Goal: Task Accomplishment & Management: Use online tool/utility

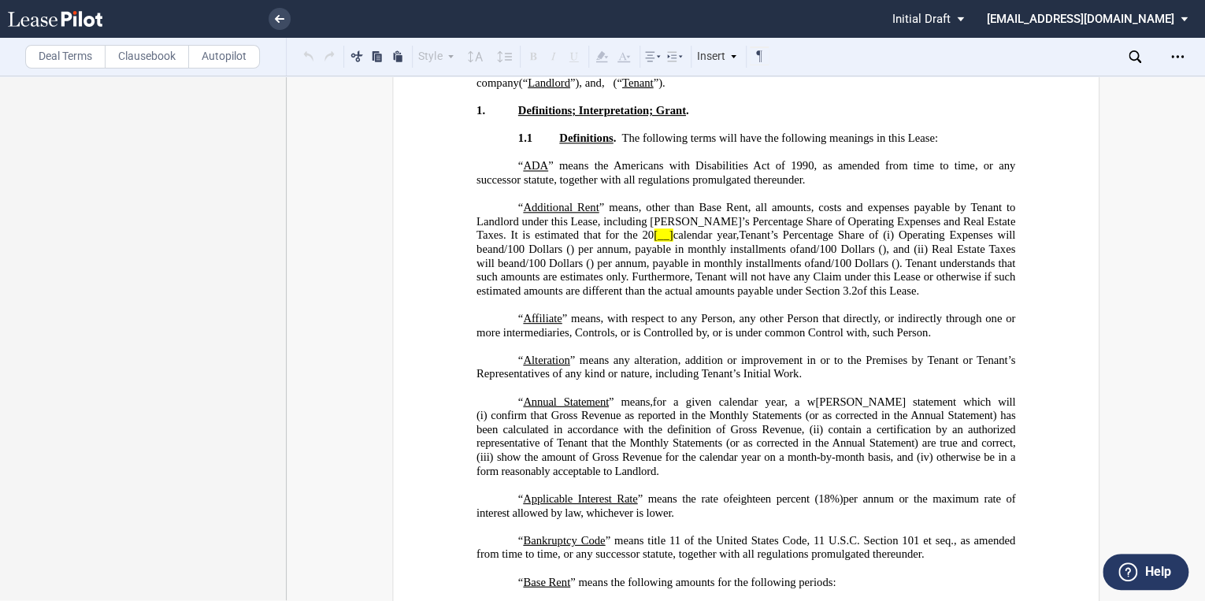
scroll to position [252, 0]
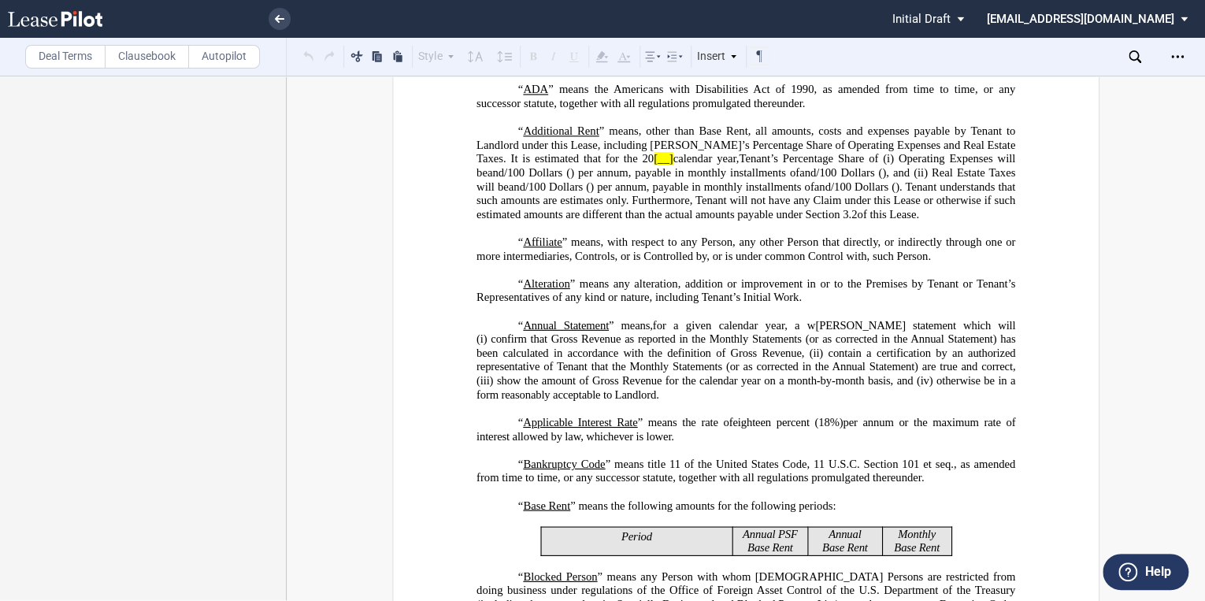
click at [69, 61] on label "Deal Terms" at bounding box center [65, 57] width 80 height 24
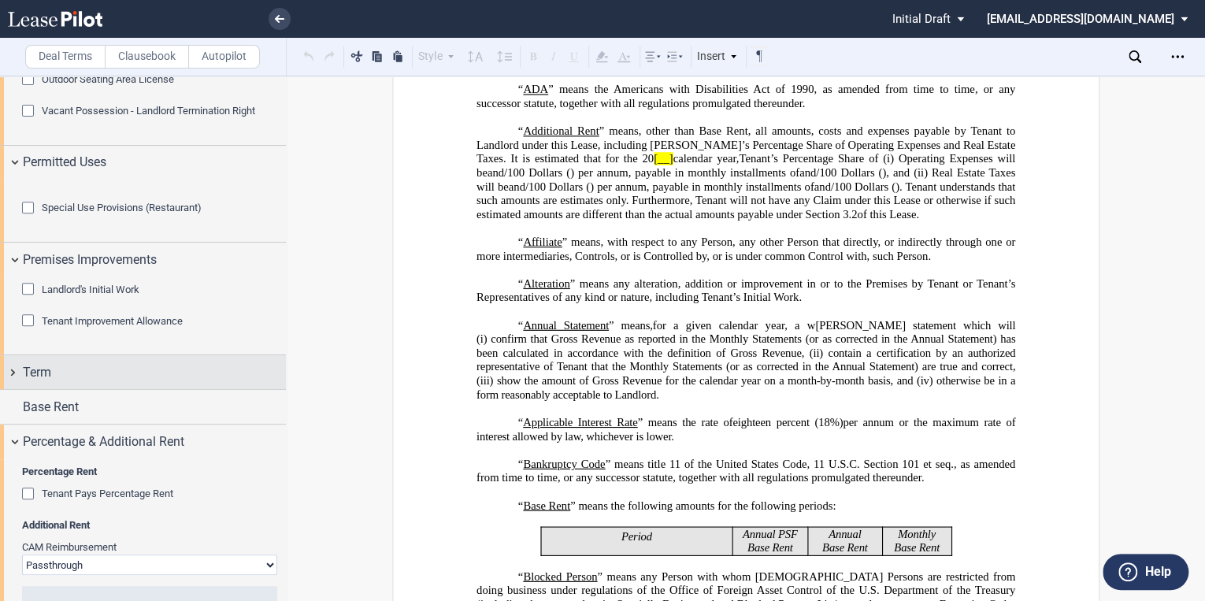
click at [47, 382] on span "Term" at bounding box center [37, 372] width 28 height 19
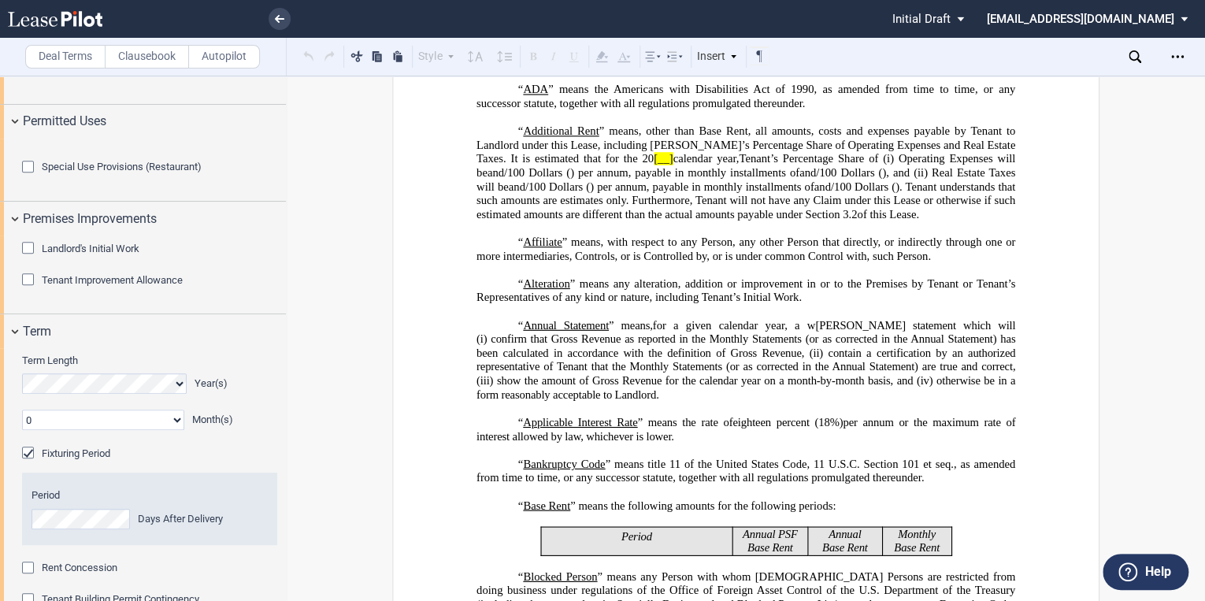
scroll to position [567, 0]
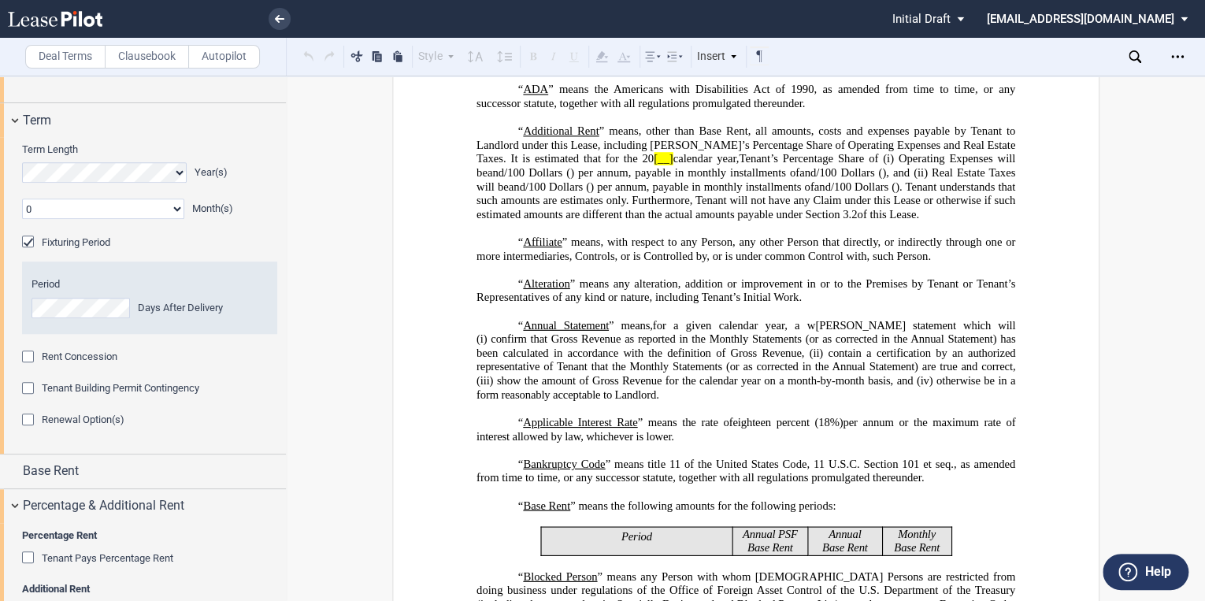
click at [28, 398] on div "Tenant Building Permit Contingency" at bounding box center [30, 390] width 16 height 16
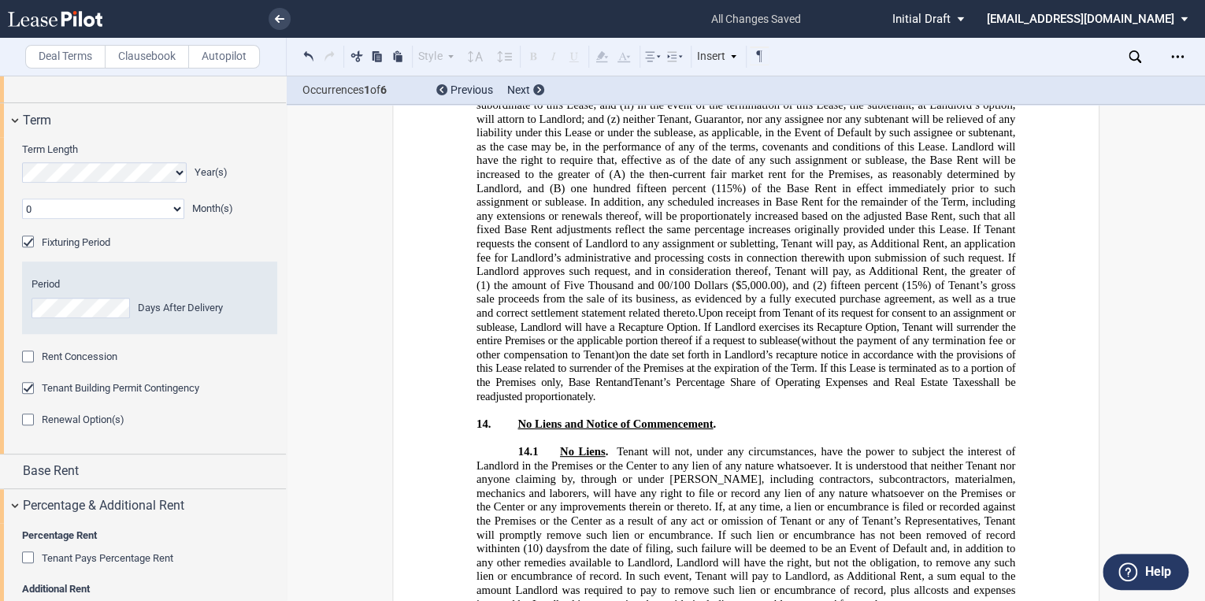
scroll to position [13239, 0]
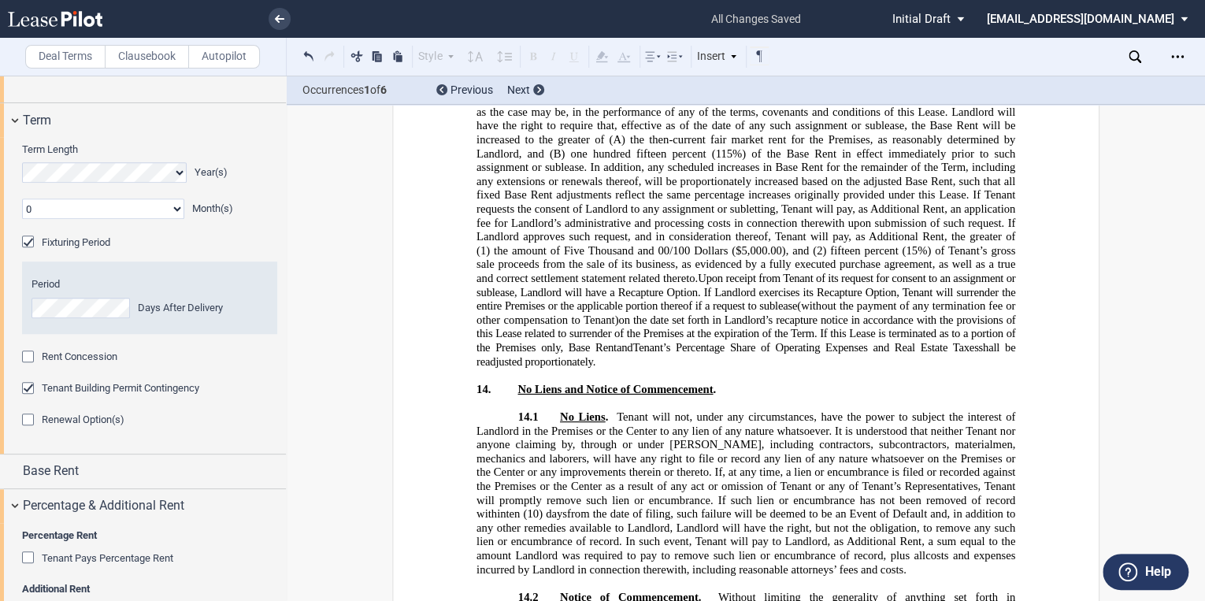
click at [145, 57] on label "Clausebook" at bounding box center [147, 57] width 84 height 24
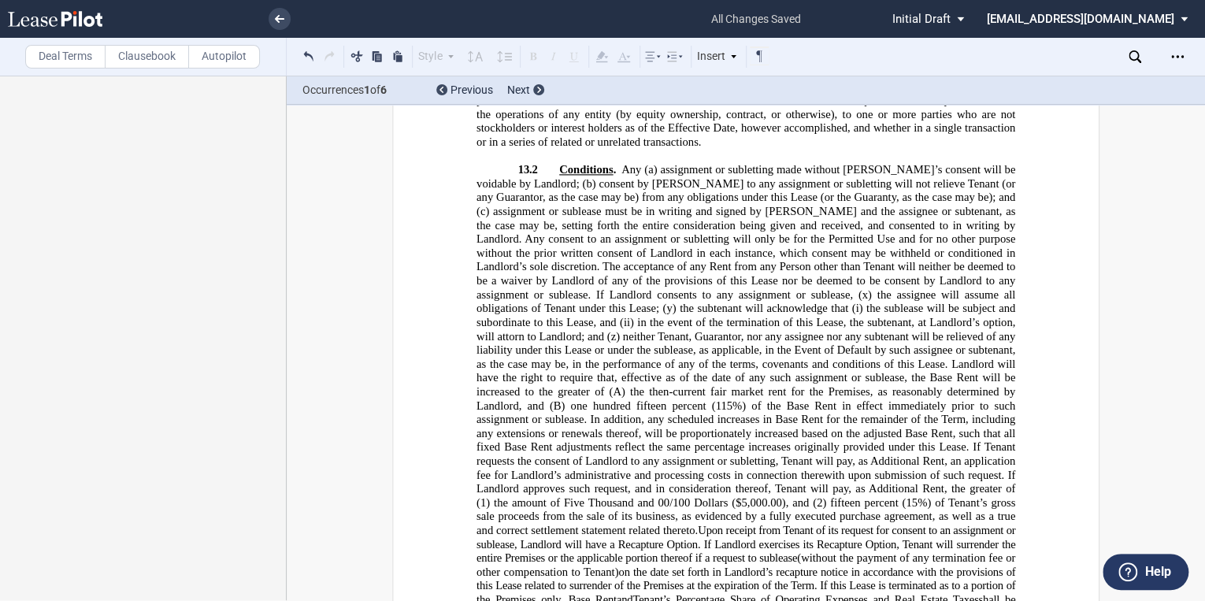
scroll to position [12861, 0]
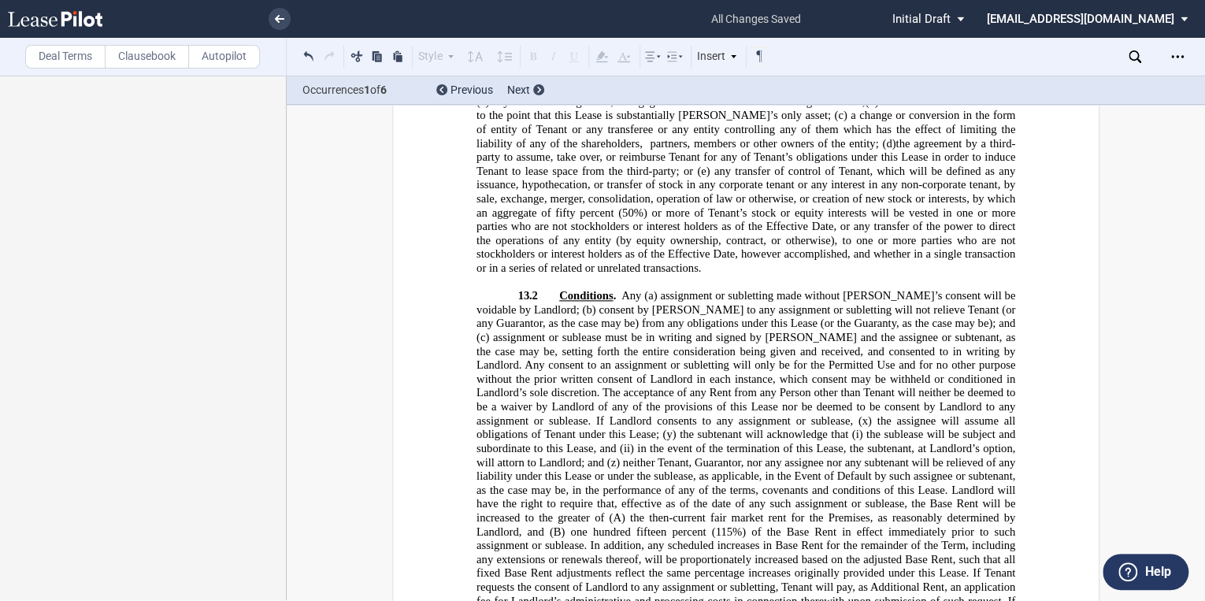
click at [65, 47] on label "Deal Terms" at bounding box center [65, 57] width 80 height 24
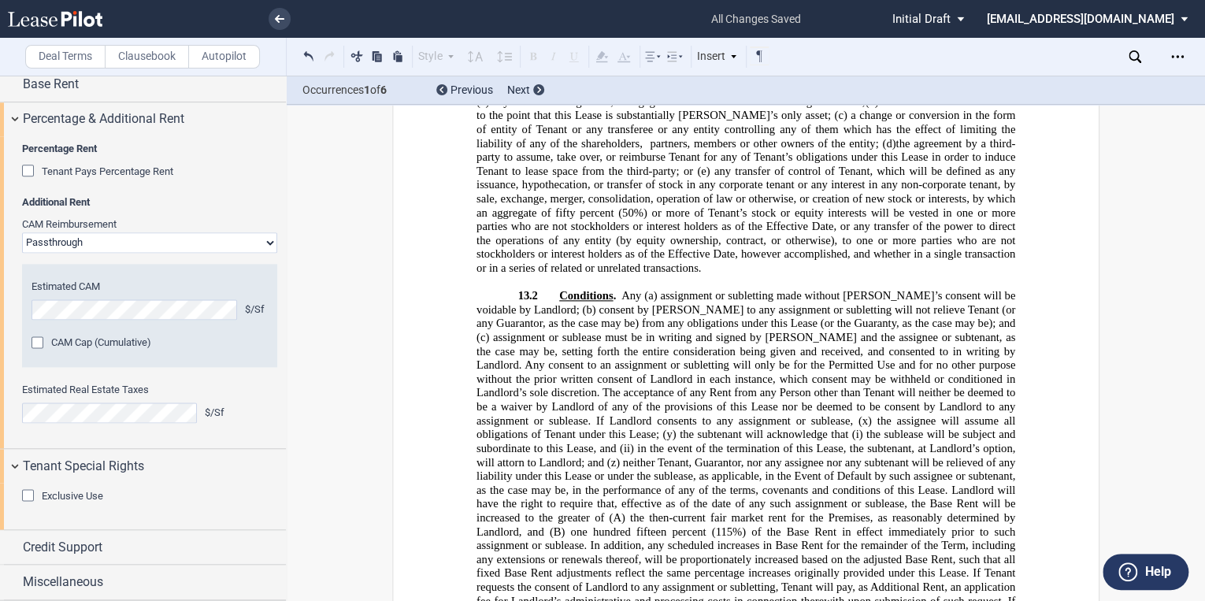
scroll to position [1038, 0]
click at [56, 553] on span "Credit Support" at bounding box center [63, 547] width 80 height 19
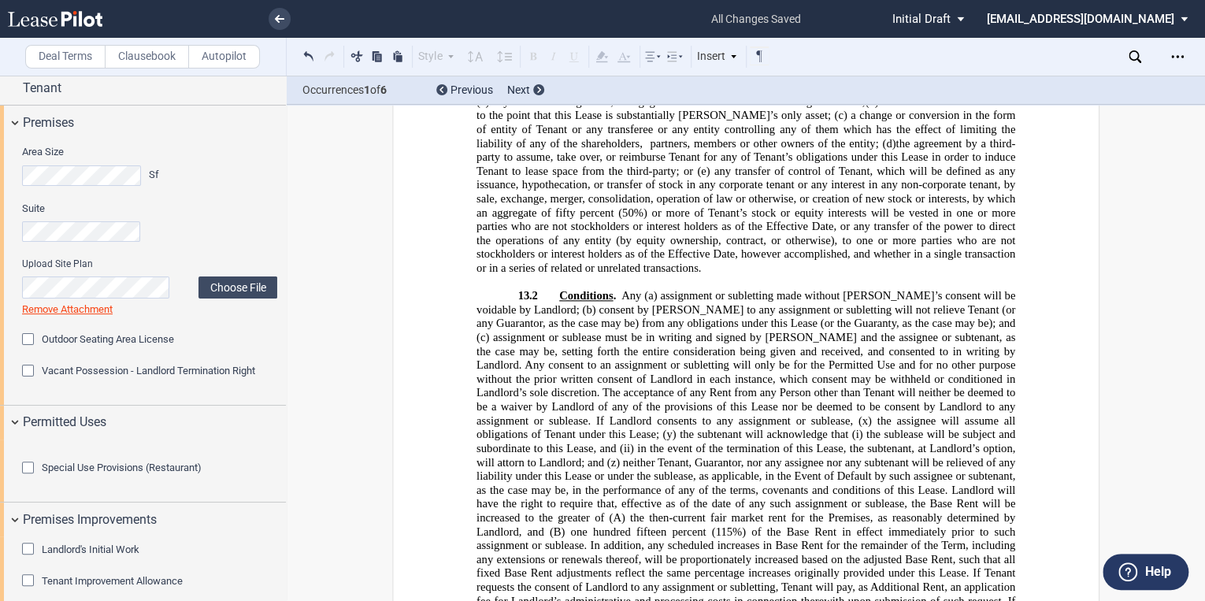
scroll to position [0, 0]
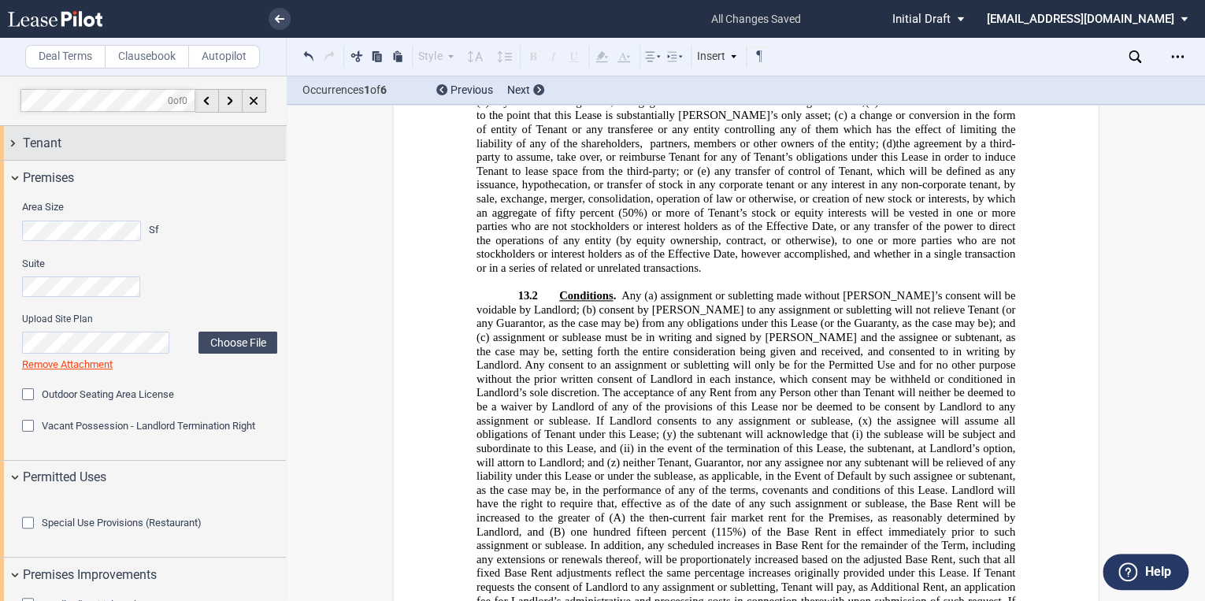
click at [13, 139] on div "Tenant" at bounding box center [143, 143] width 286 height 34
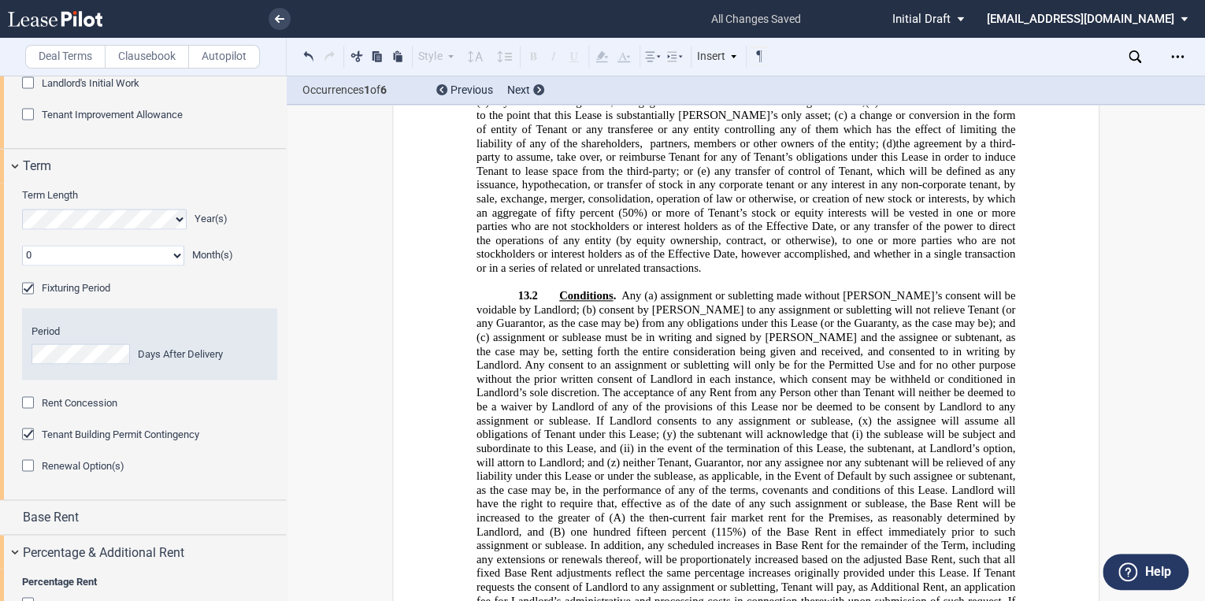
scroll to position [1260, 0]
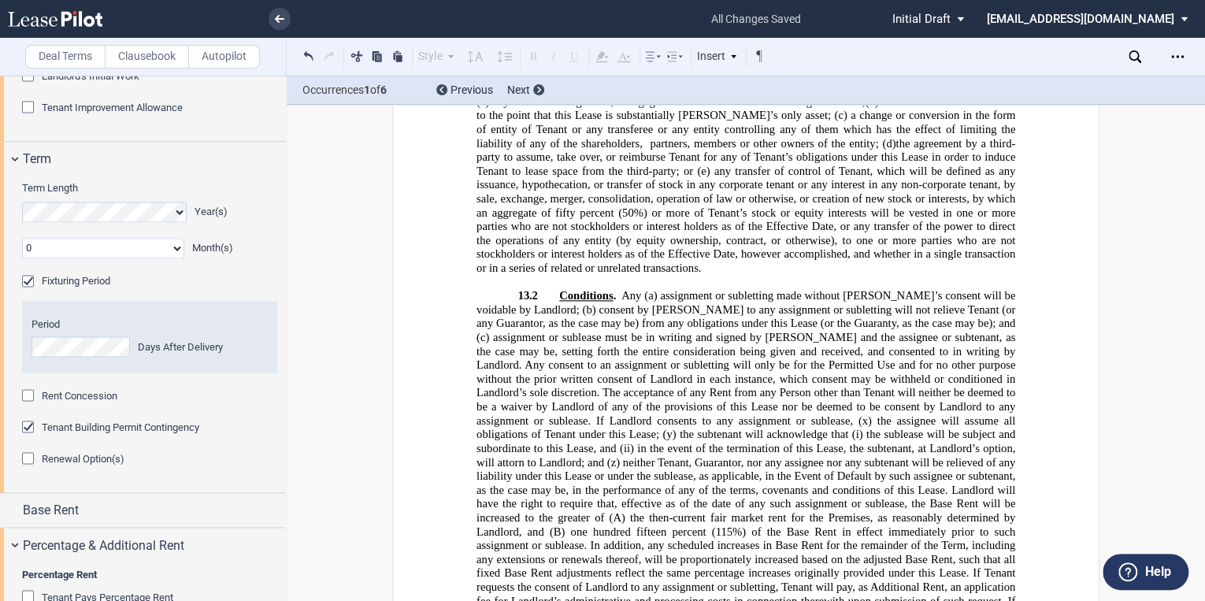
click at [151, 47] on label "Clausebook" at bounding box center [147, 57] width 84 height 24
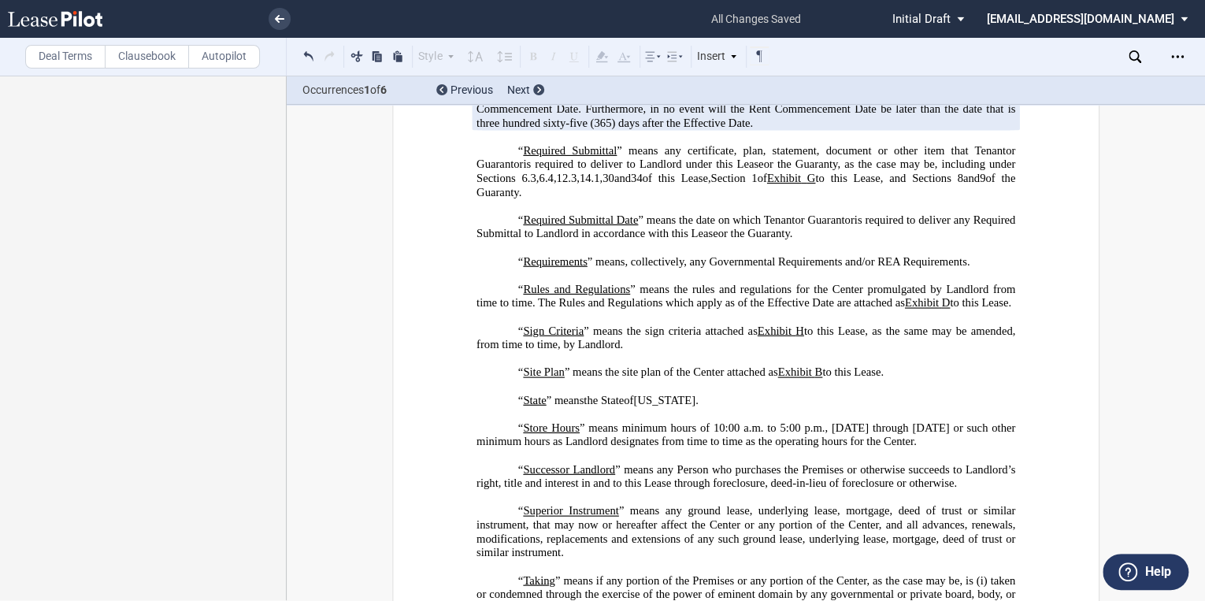
scroll to position [4713, 0]
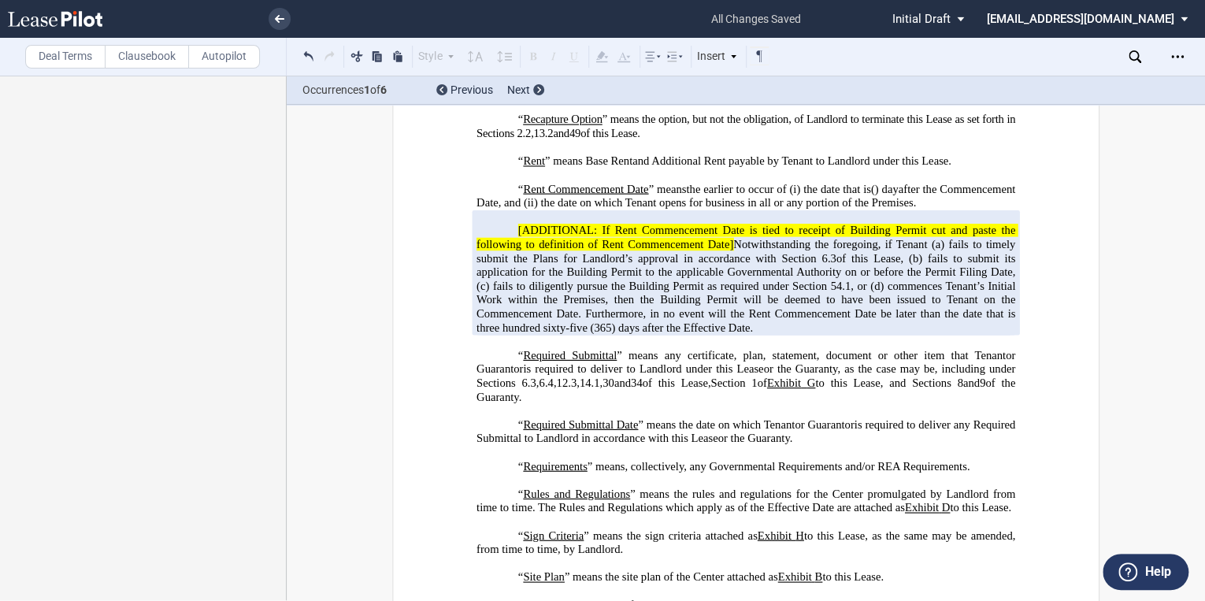
click at [43, 63] on div "Deal Terms Clausebook Autopilot" at bounding box center [143, 57] width 287 height 38
click at [43, 61] on label "Deal Terms" at bounding box center [65, 57] width 80 height 24
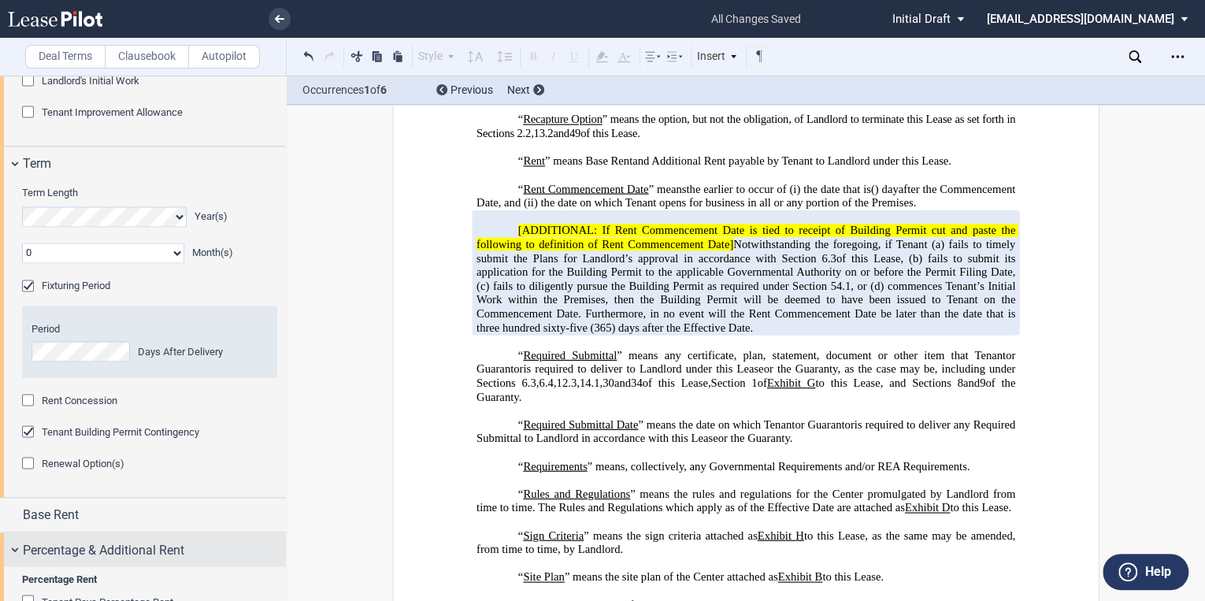
scroll to position [1449, 0]
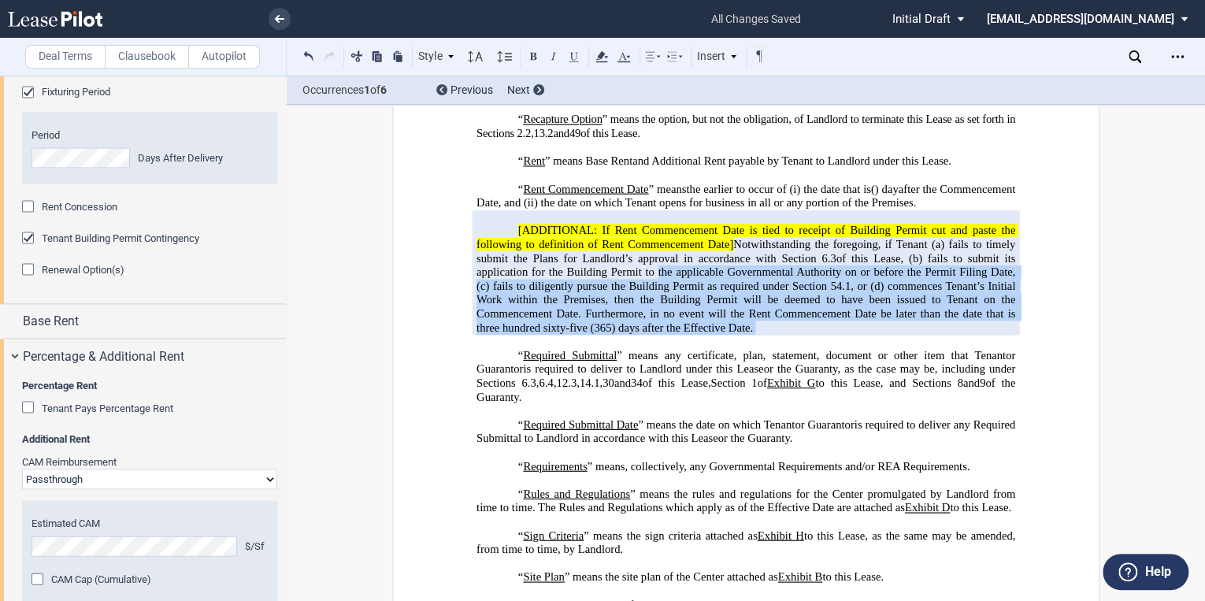
drag, startPoint x: 777, startPoint y: 348, endPoint x: 654, endPoint y: 284, distance: 138.4
